Goal: Navigation & Orientation: Find specific page/section

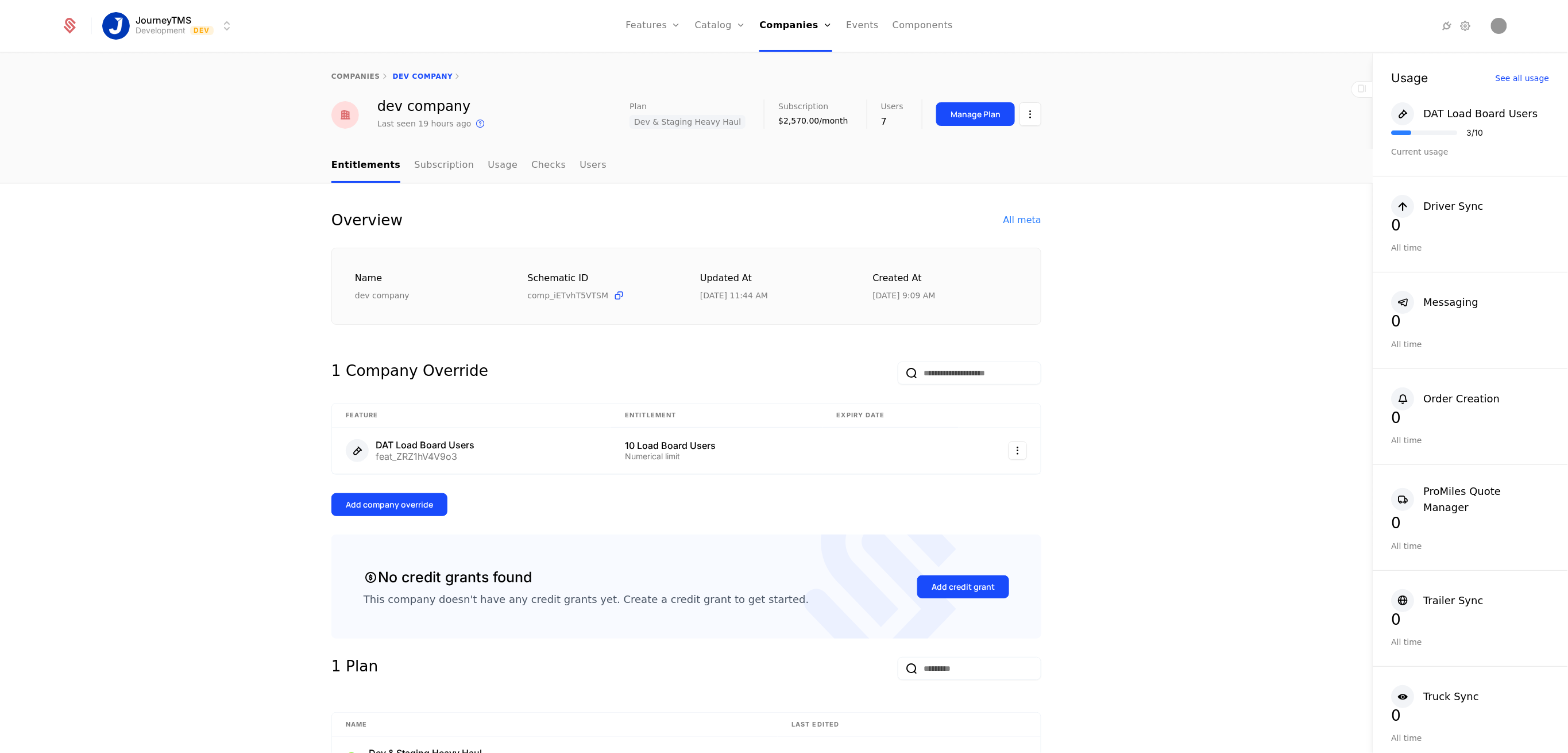
click at [176, 14] on html "JourneyTMS Development Dev Features Features Flags Catalog Plans Add Ons Credit…" at bounding box center [784, 376] width 1568 height 753
click at [148, 78] on div "Production" at bounding box center [140, 82] width 49 height 9
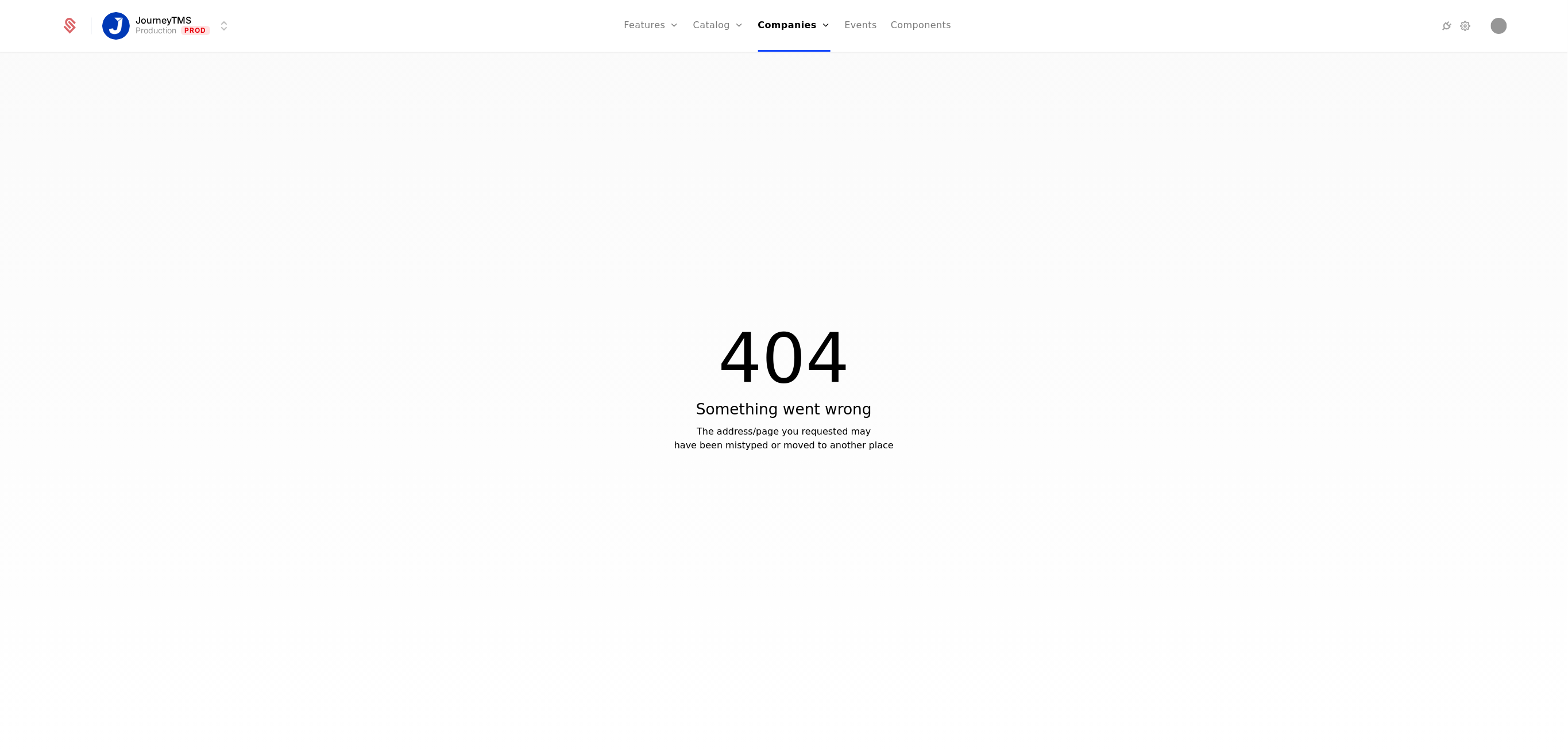
click at [71, 29] on icon at bounding box center [69, 28] width 12 height 12
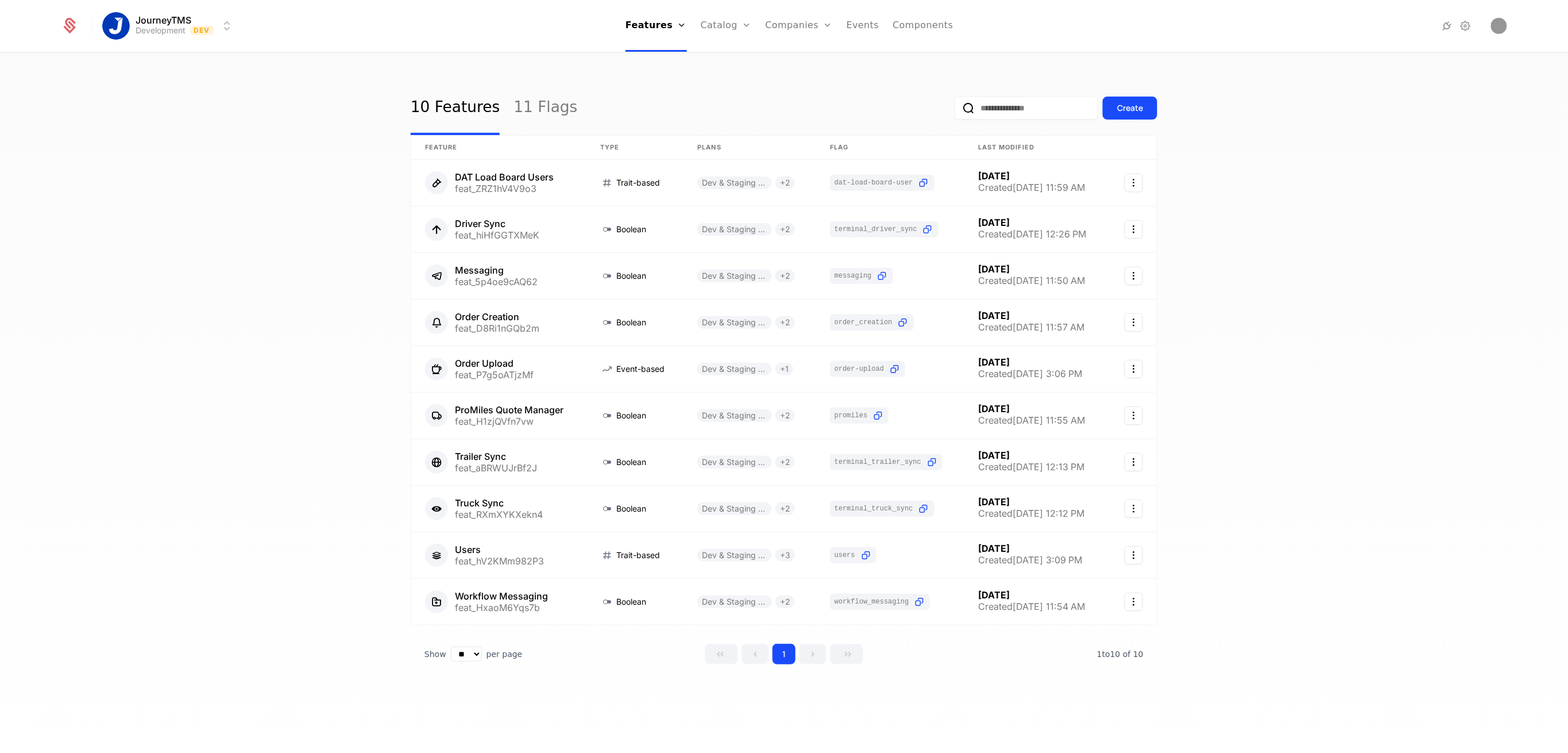
click at [795, 57] on link "Companies" at bounding box center [806, 56] width 53 height 9
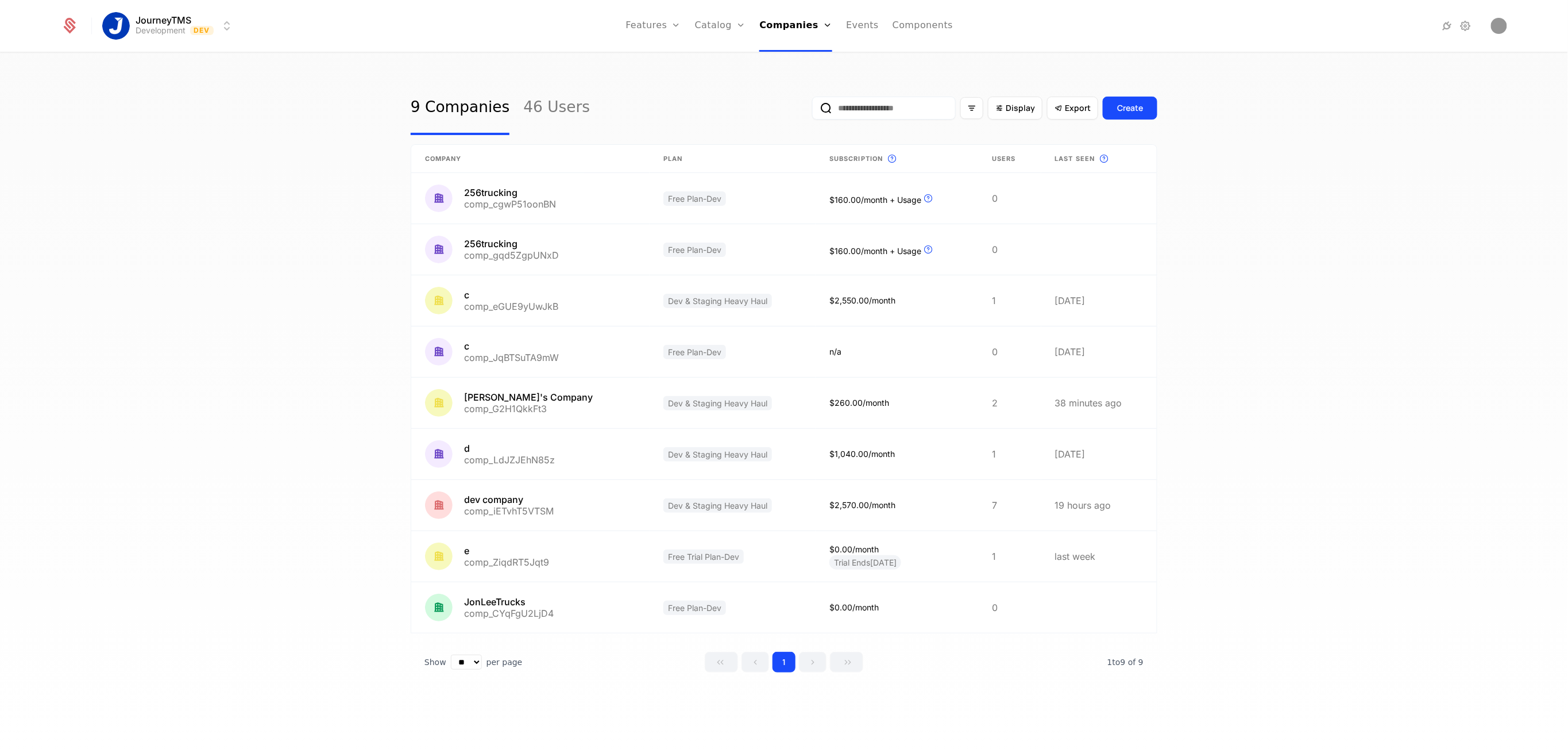
click at [856, 106] on input "email" at bounding box center [884, 108] width 144 height 23
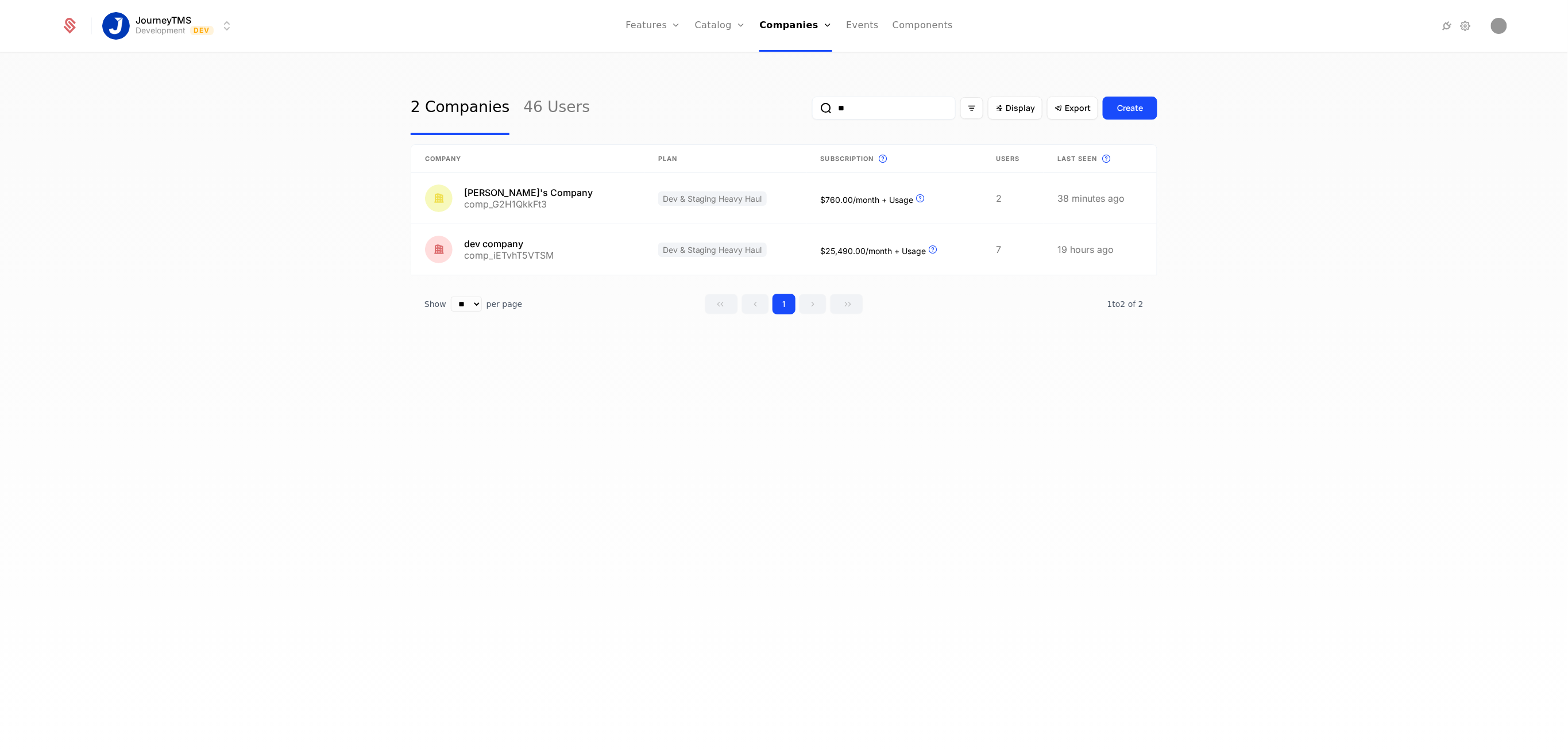
type input "**"
click at [205, 19] on html "JourneyTMS Development Dev Features Features Flags Catalog Plans Add Ons Credit…" at bounding box center [784, 376] width 1568 height 753
click at [177, 76] on div "Production Prod" at bounding box center [204, 82] width 194 height 23
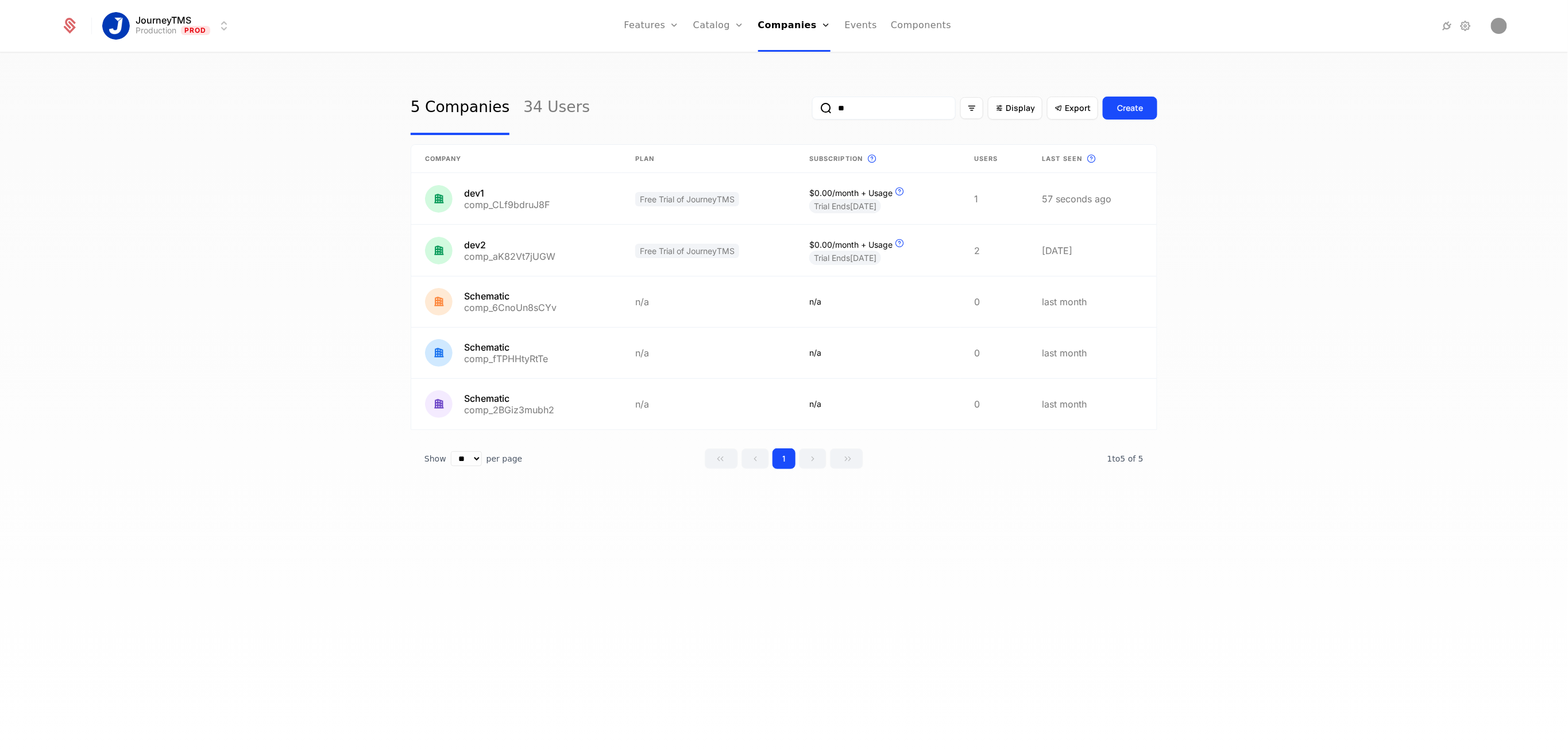
click at [860, 104] on input "**" at bounding box center [884, 108] width 144 height 23
click at [604, 95] on div "5 Companies 34 Users ** Display Export Create" at bounding box center [784, 108] width 746 height 54
click at [516, 215] on link at bounding box center [516, 198] width 210 height 51
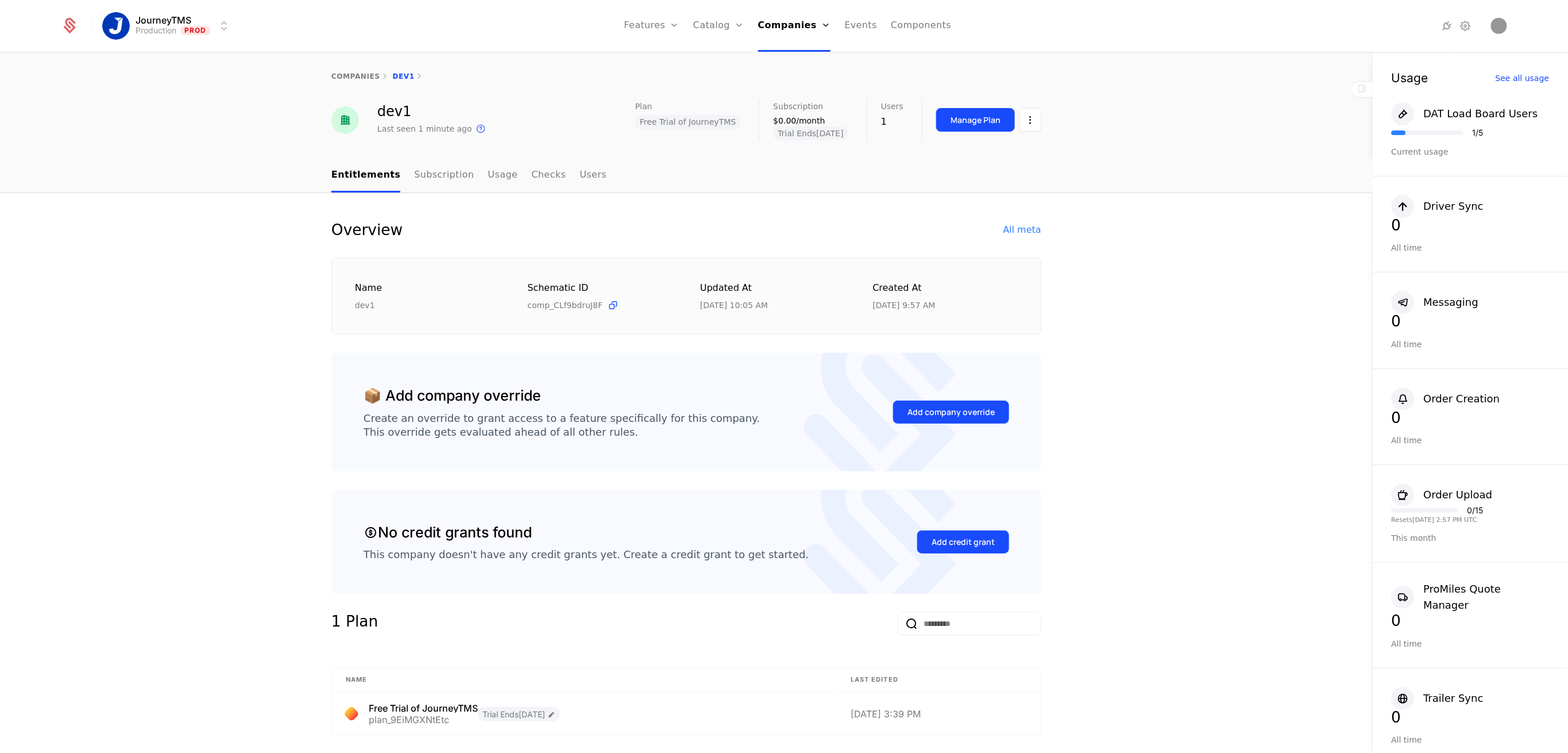
click at [443, 165] on link "Subscription" at bounding box center [444, 175] width 59 height 34
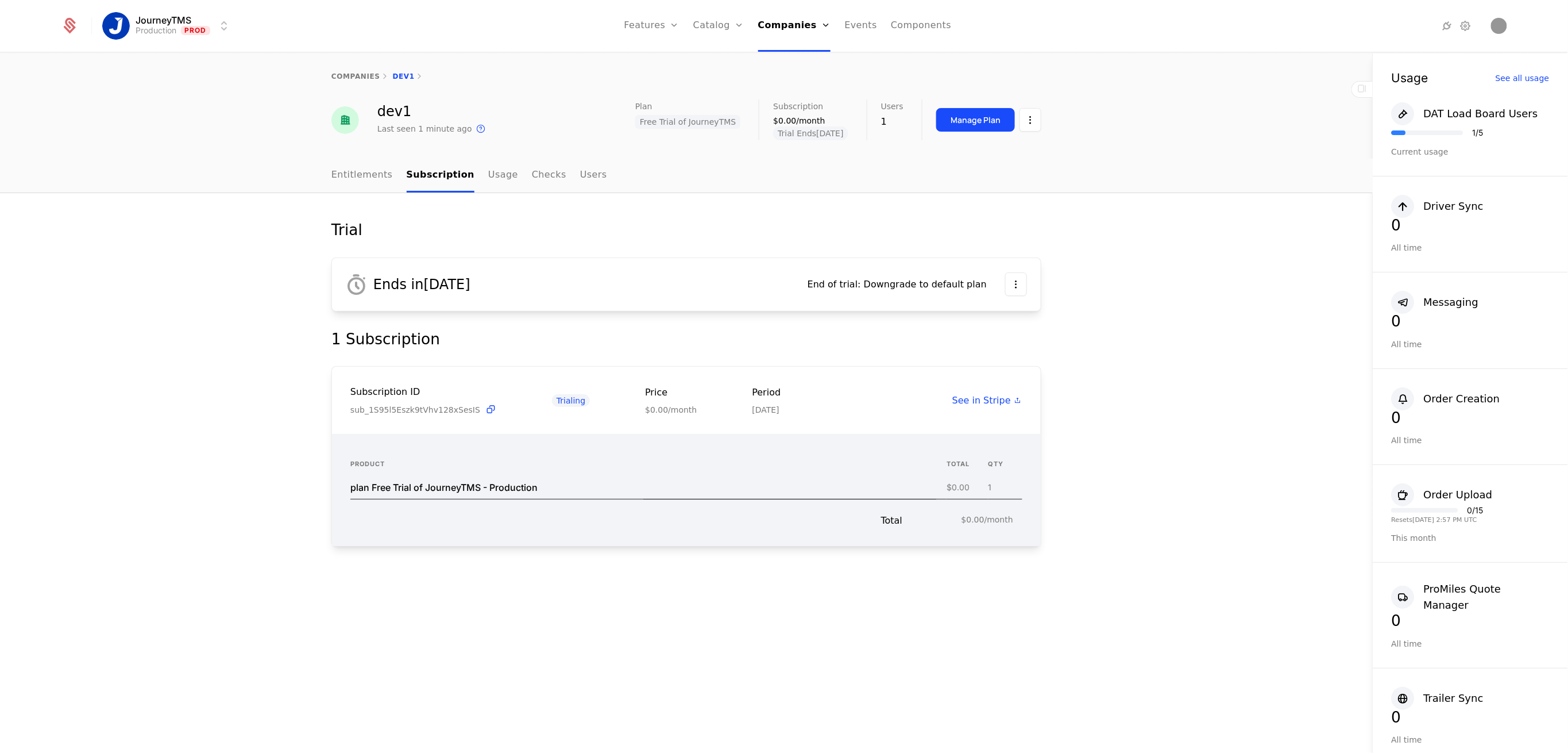
click at [348, 180] on link "Entitlements" at bounding box center [362, 175] width 62 height 34
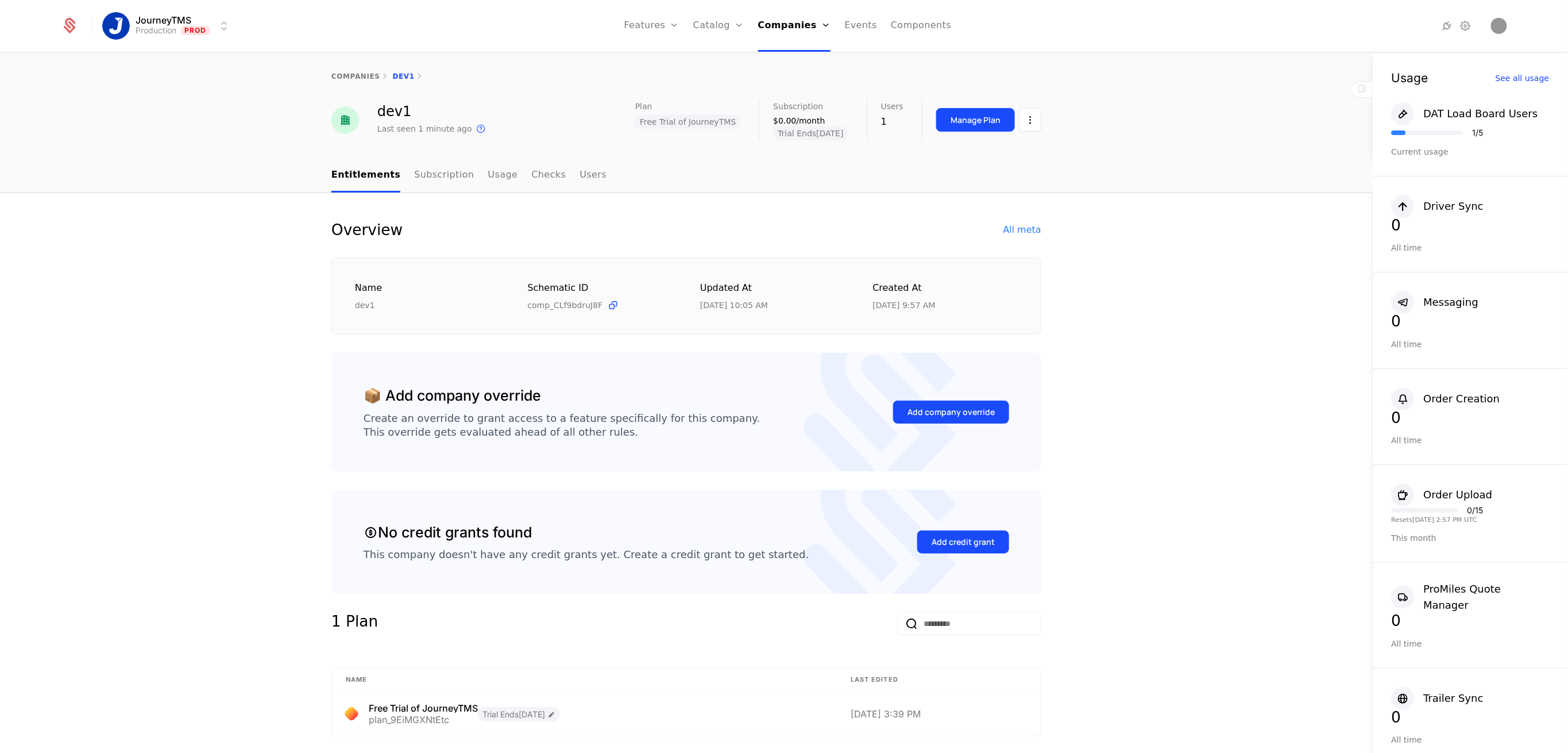
click at [436, 172] on link "Subscription" at bounding box center [444, 175] width 59 height 34
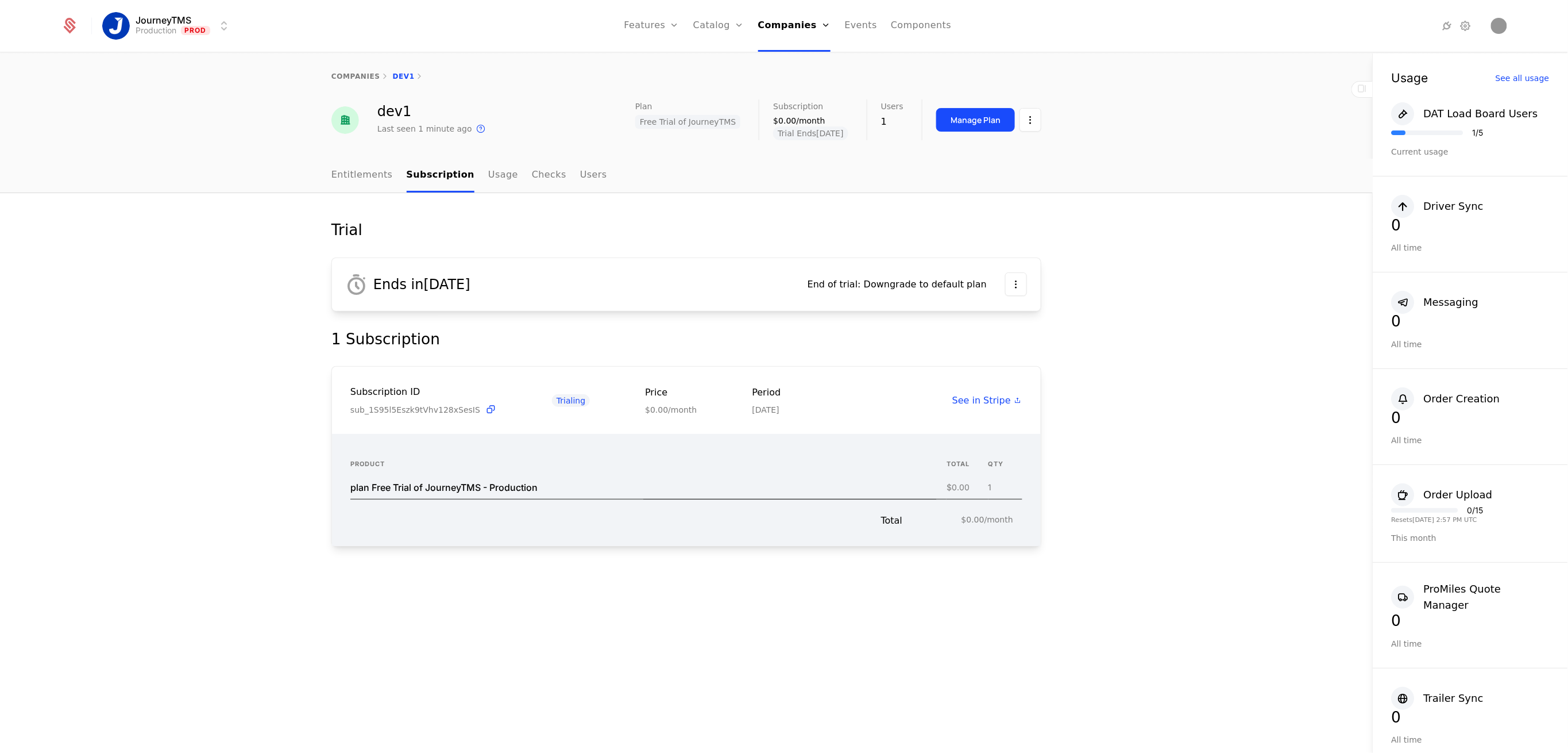
click at [377, 172] on link "Entitlements" at bounding box center [362, 175] width 62 height 34
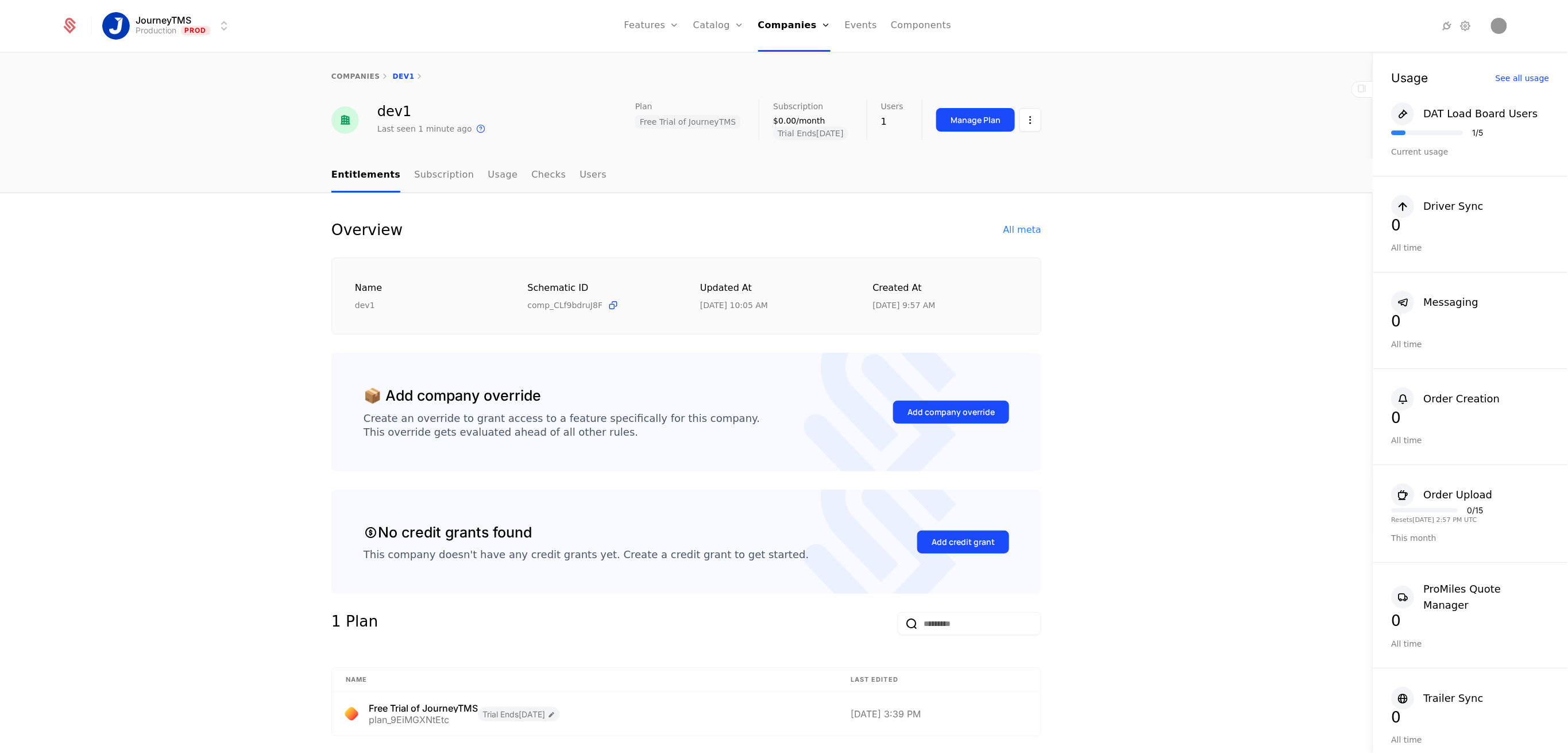
click at [417, 171] on link "Subscription" at bounding box center [444, 175] width 59 height 34
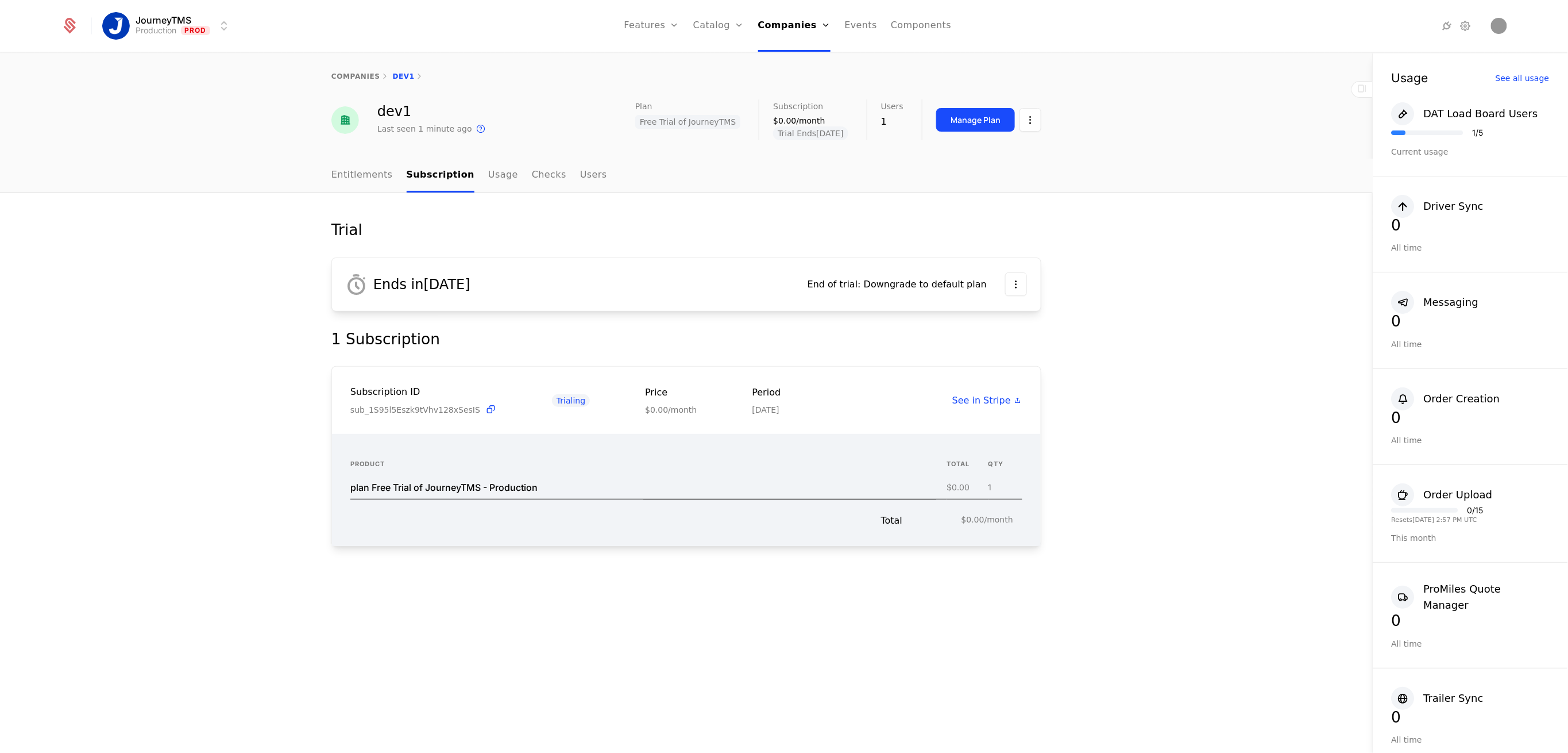
click at [366, 174] on link "Entitlements" at bounding box center [362, 175] width 62 height 34
